Goal: Information Seeking & Learning: Check status

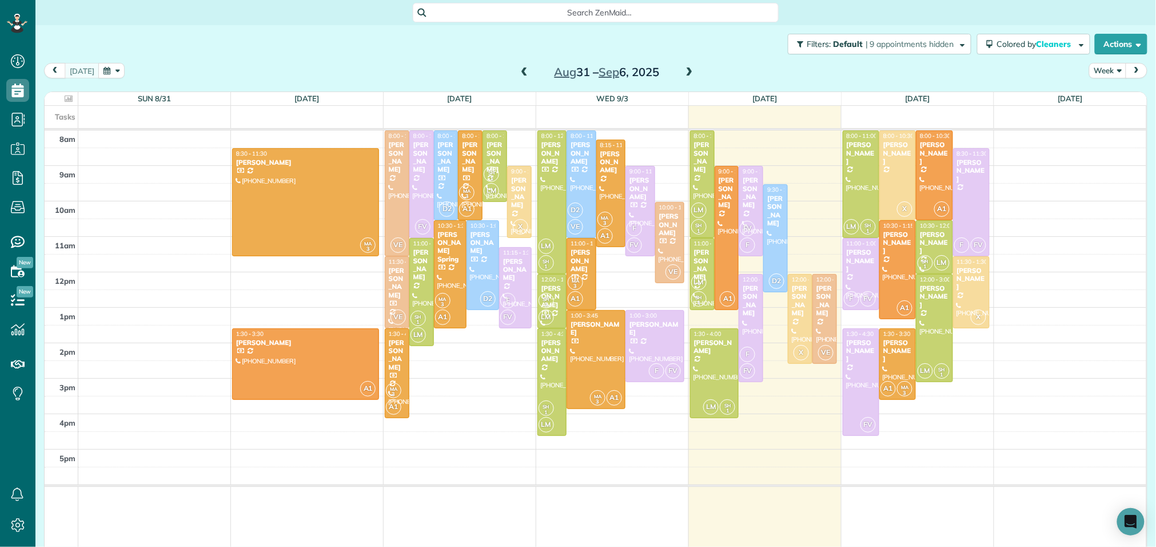
scroll to position [5, 5]
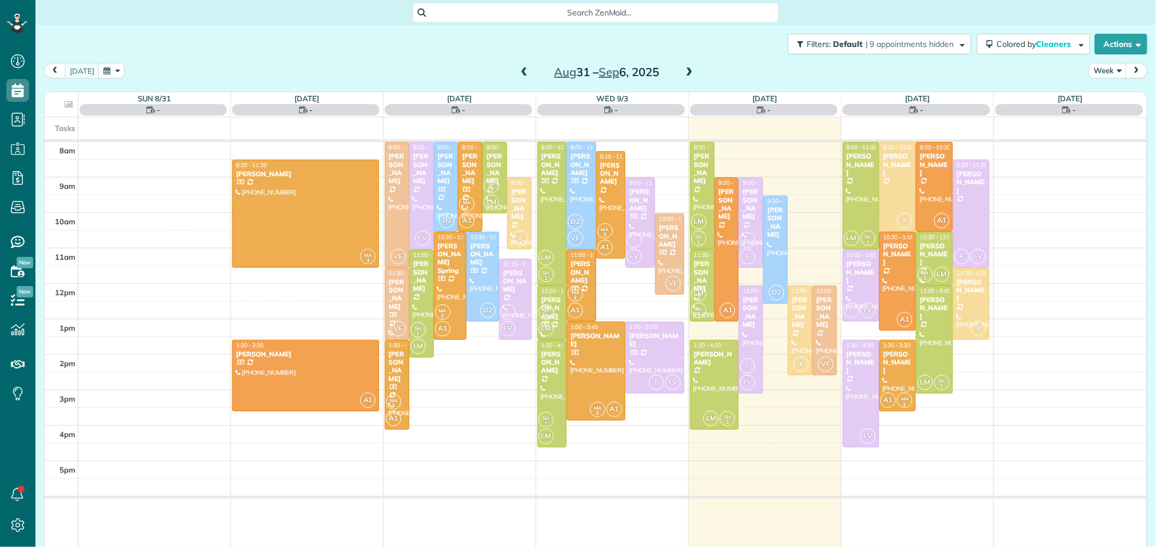
scroll to position [5, 5]
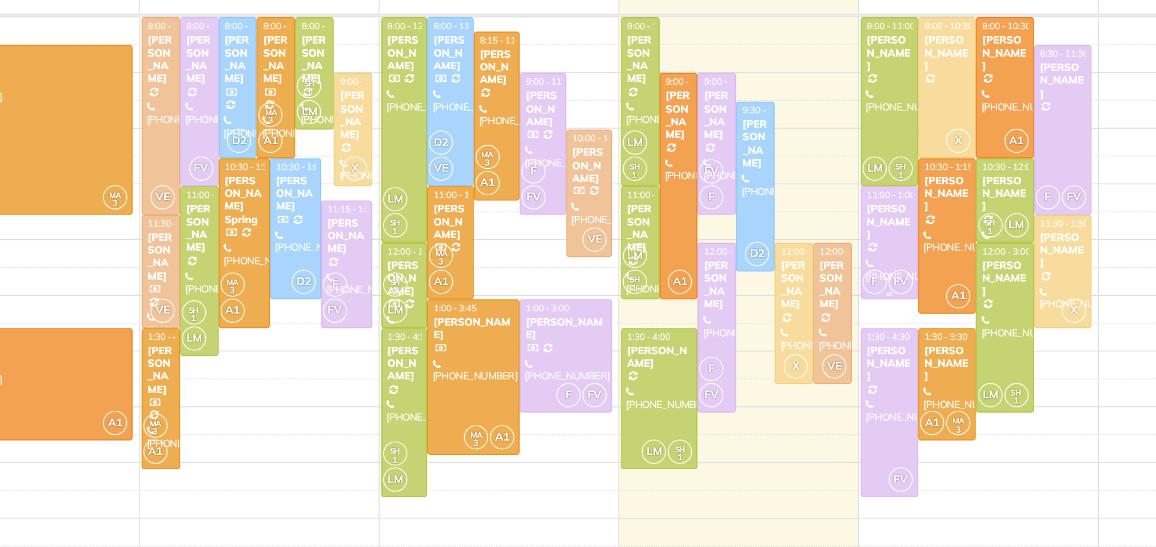
click at [862, 290] on div "F FV" at bounding box center [859, 298] width 33 height 17
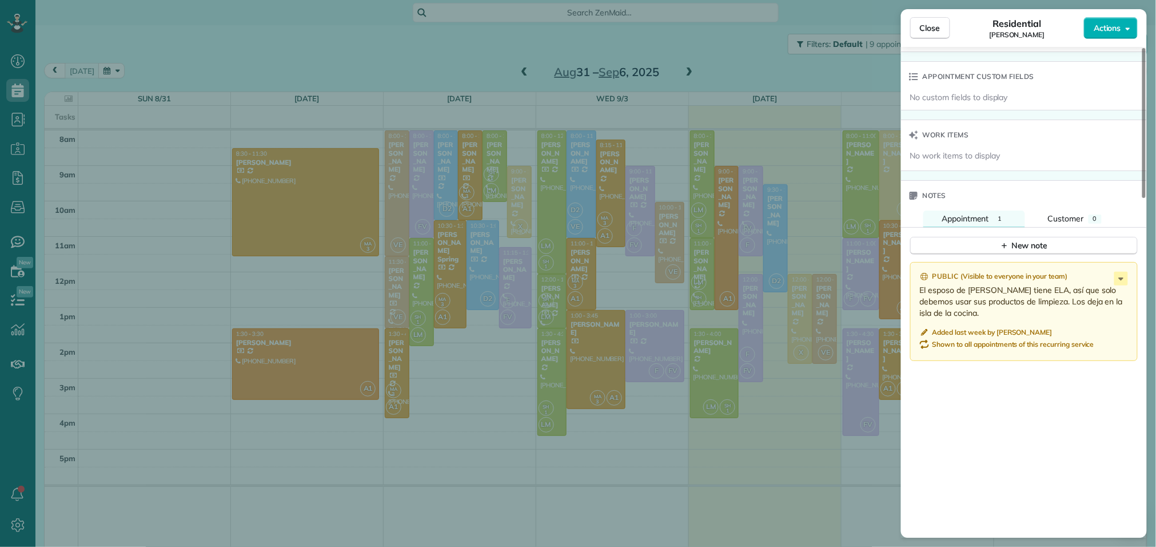
scroll to position [849, 0]
click at [1119, 284] on icon at bounding box center [1121, 277] width 14 height 14
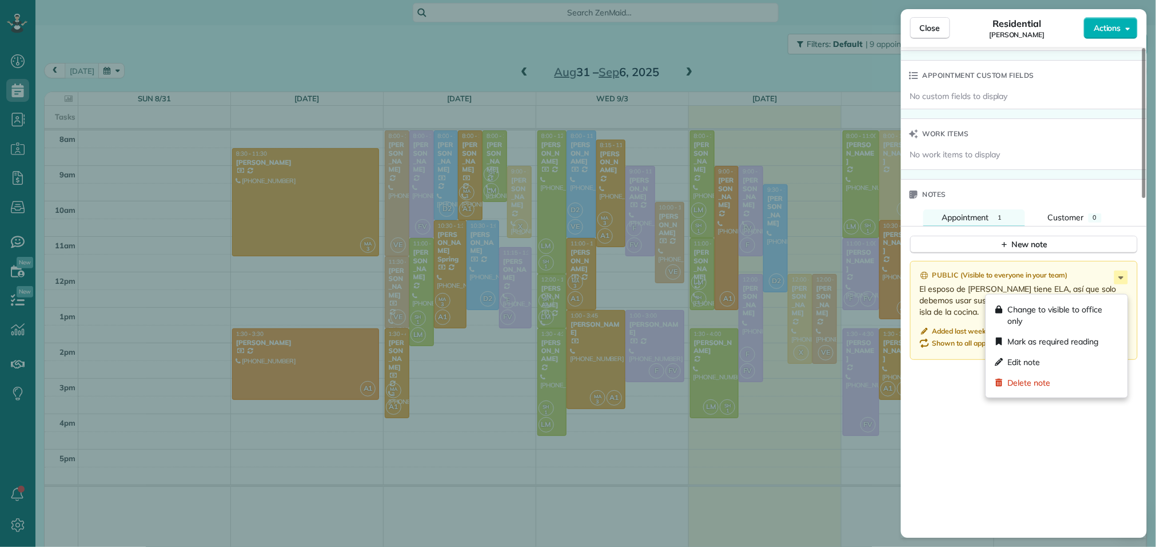
click at [967, 313] on p "El esposo de Jacki tiene ELA, así que solo debemos usar sus productos de limpie…" at bounding box center [1025, 300] width 210 height 34
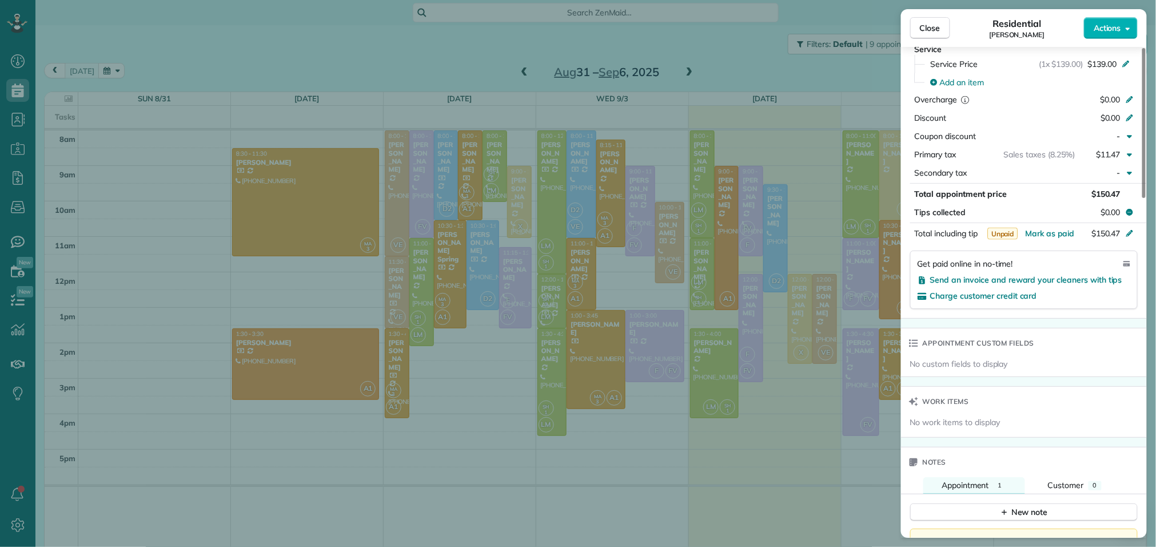
scroll to position [0, 0]
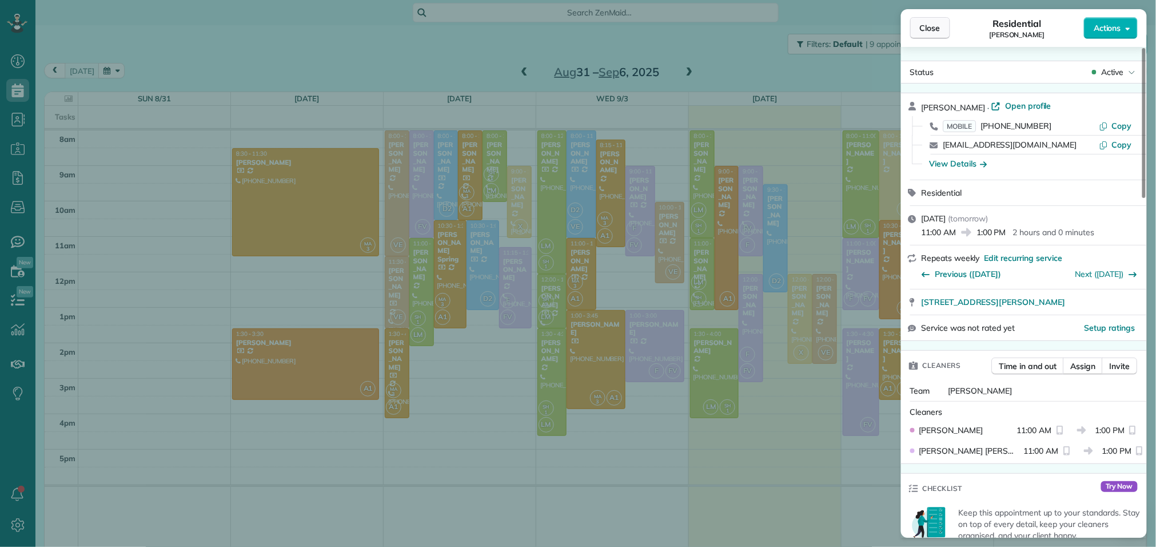
click at [938, 30] on span "Close" at bounding box center [930, 27] width 21 height 11
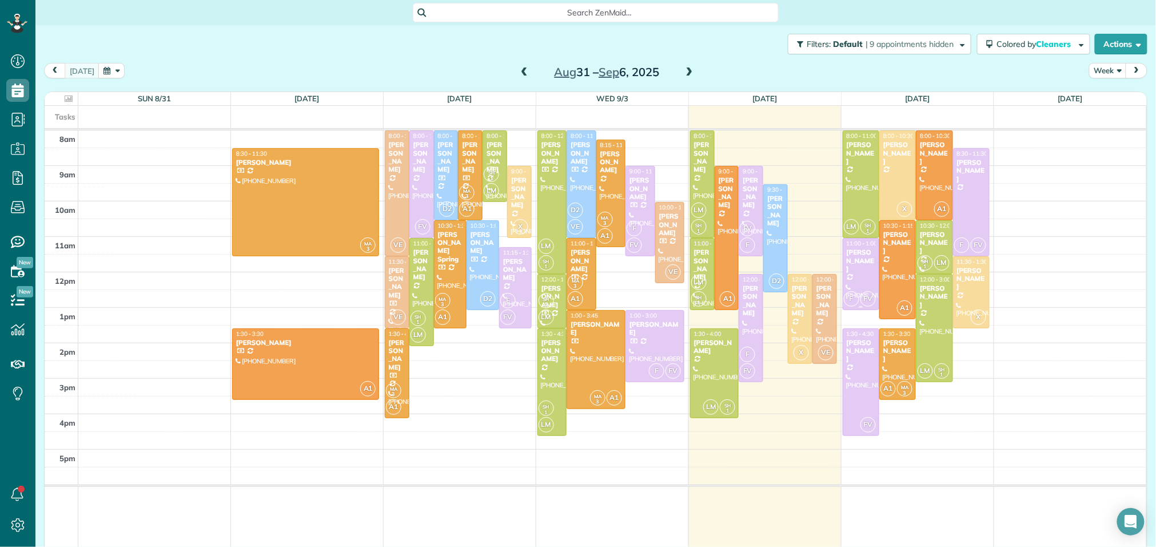
click at [867, 268] on div at bounding box center [860, 273] width 35 height 71
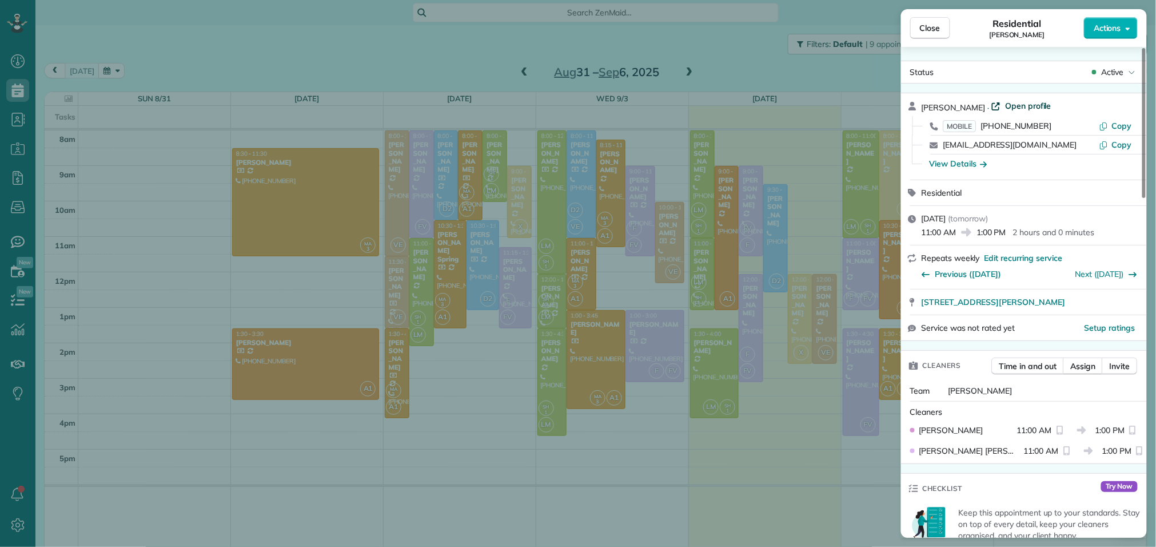
click at [1025, 106] on span "Open profile" at bounding box center [1028, 105] width 46 height 11
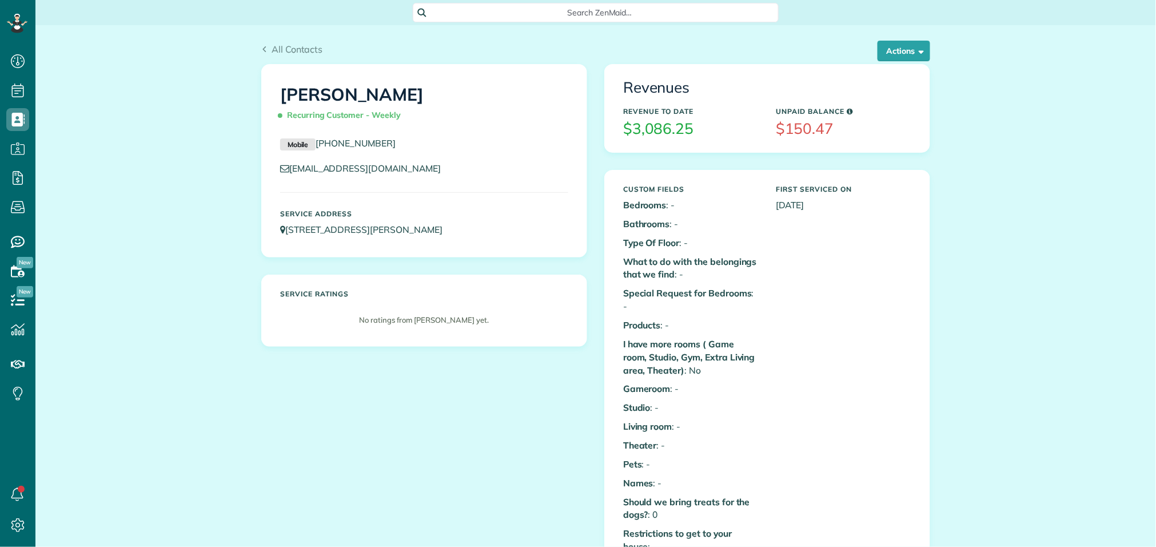
scroll to position [5, 5]
click at [300, 50] on span "All Contacts" at bounding box center [297, 48] width 51 height 11
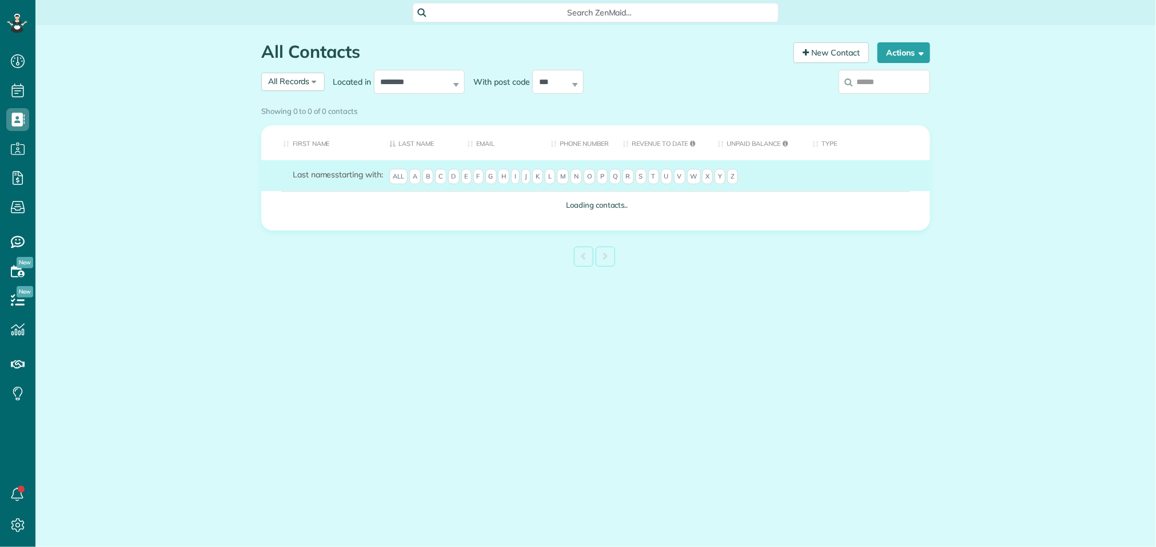
scroll to position [5, 5]
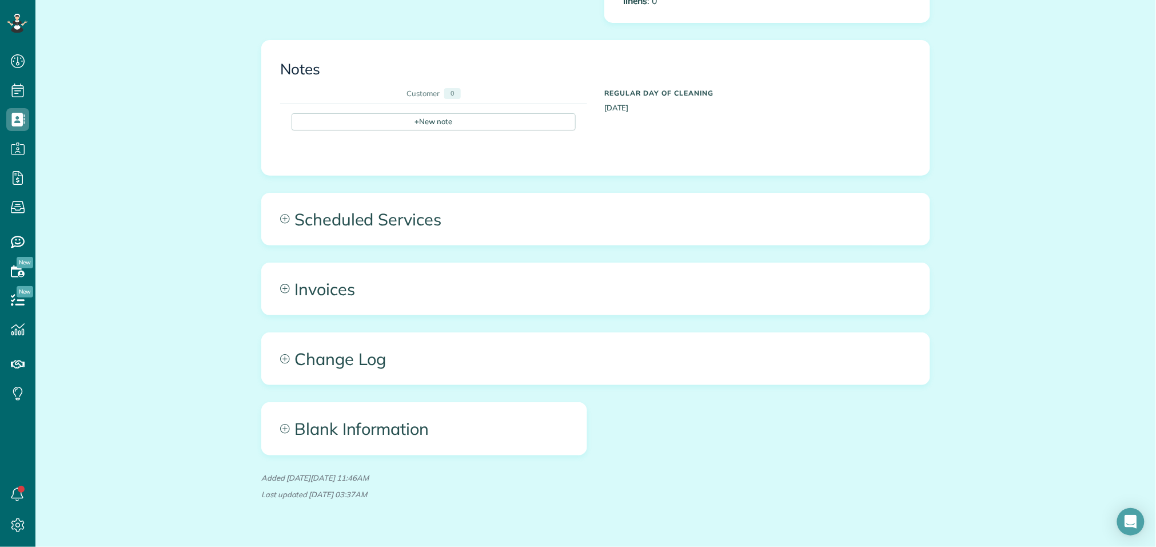
scroll to position [702, 0]
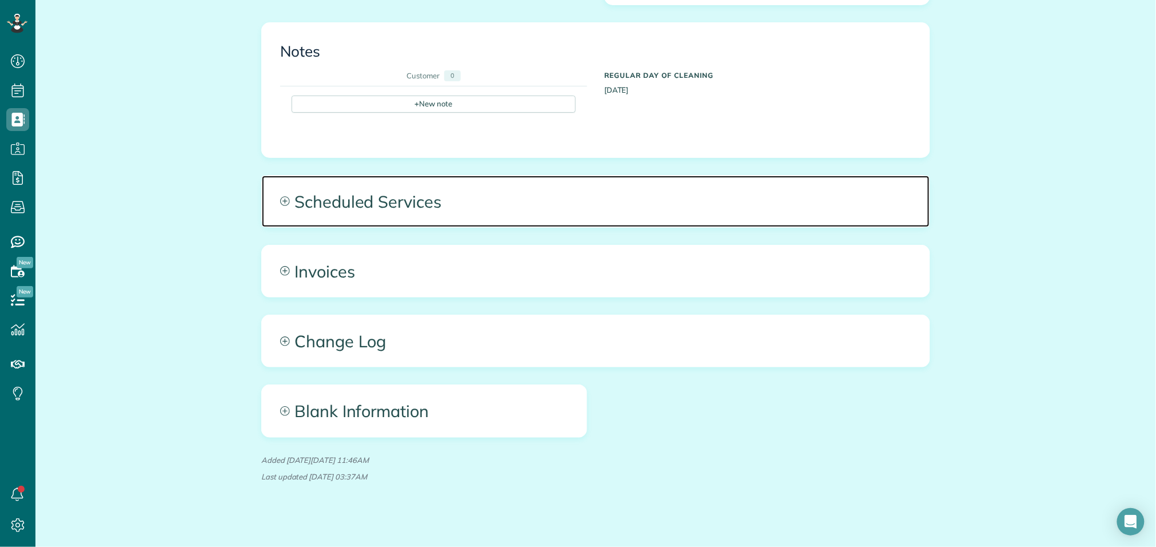
click at [361, 197] on span "Scheduled Services" at bounding box center [596, 201] width 668 height 51
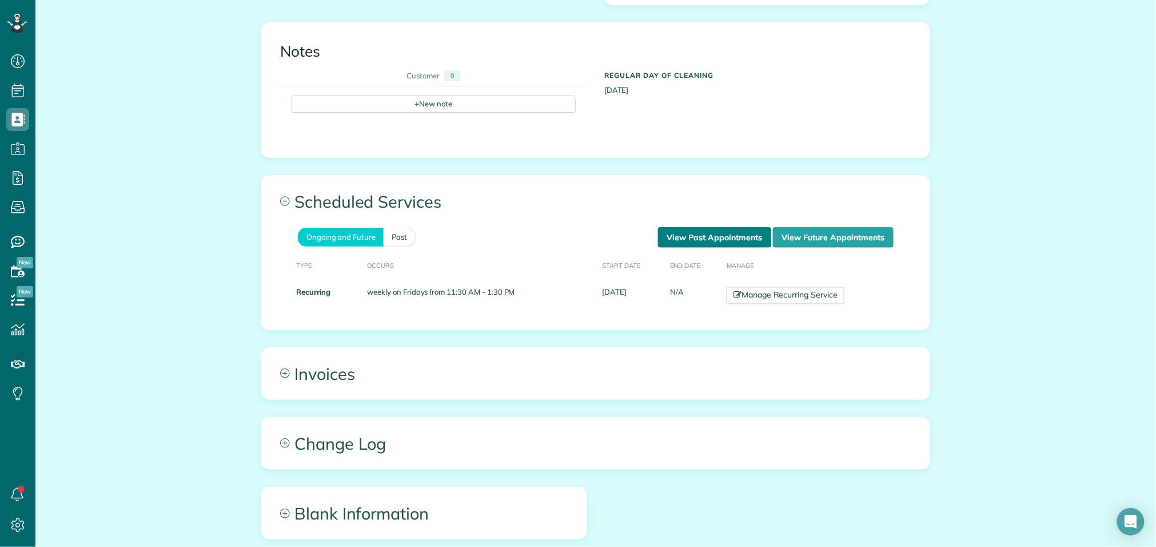
click at [704, 227] on link "View Past Appointments" at bounding box center [714, 237] width 113 height 21
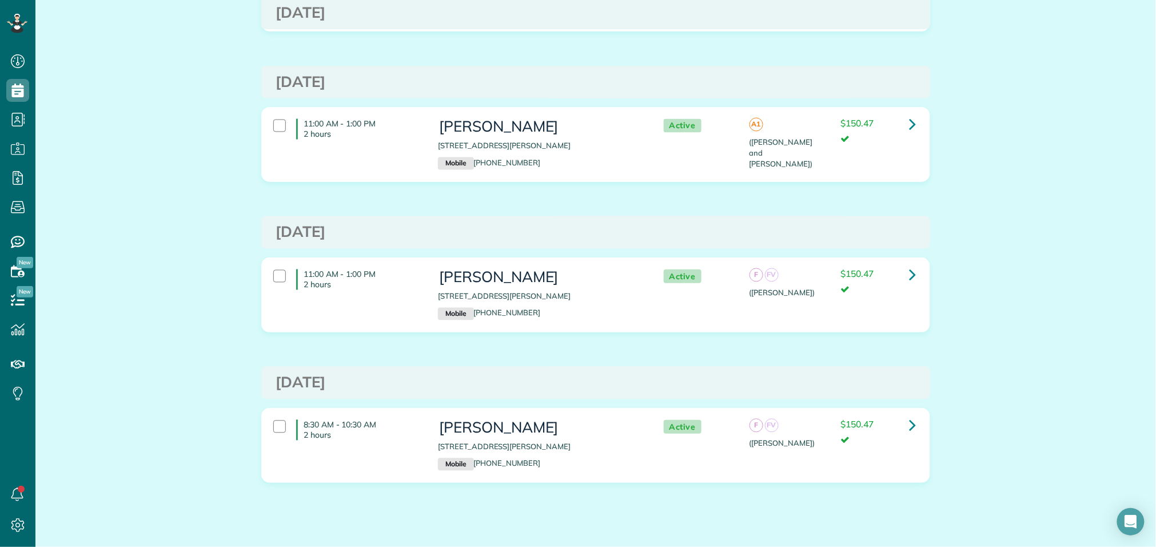
scroll to position [799, 0]
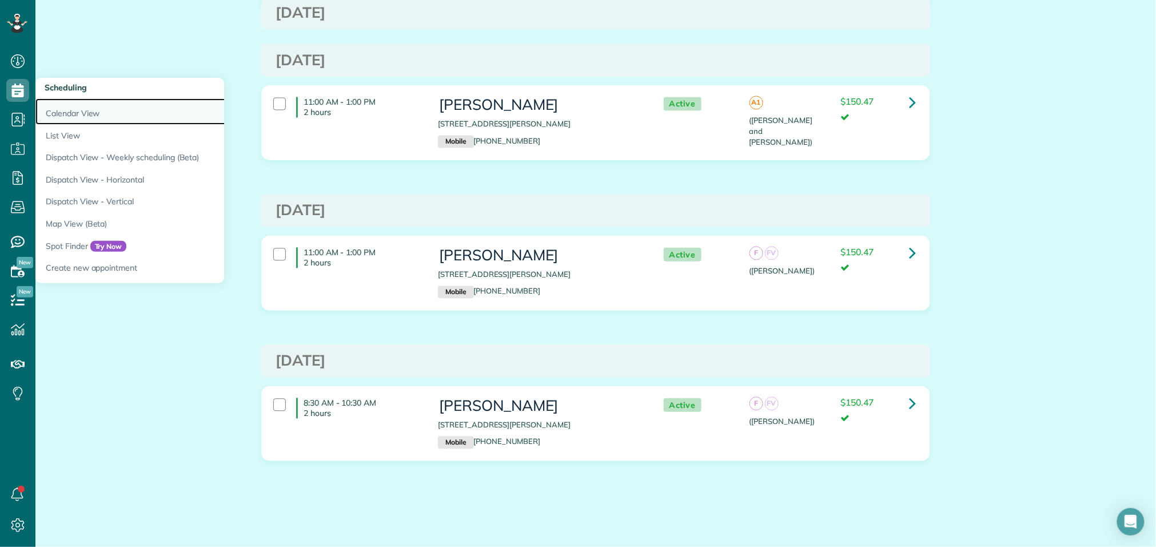
click at [102, 120] on link "Calendar View" at bounding box center [178, 111] width 286 height 26
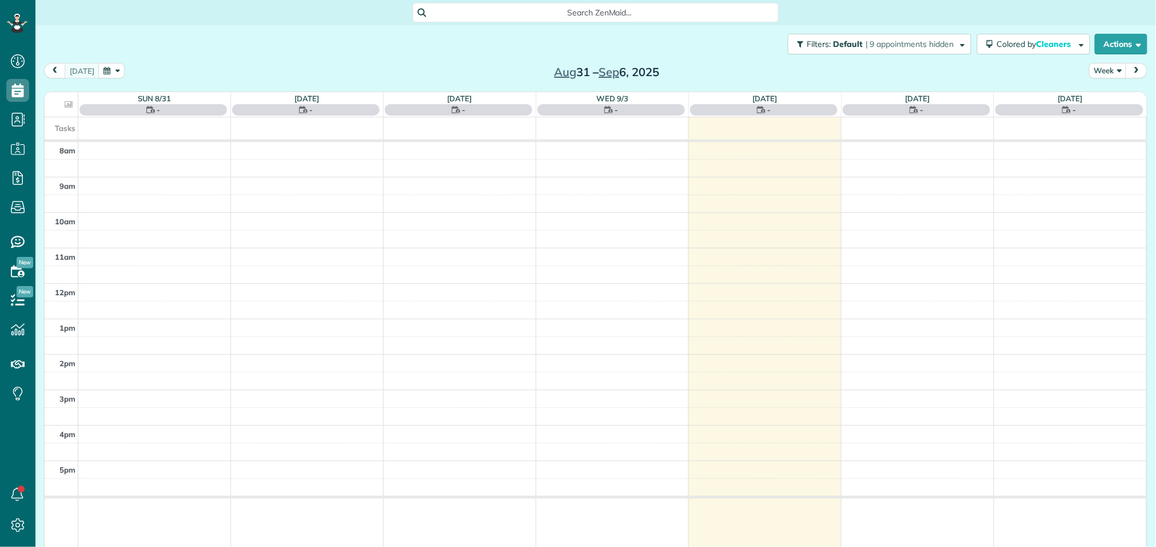
scroll to position [5, 5]
